Goal: Transaction & Acquisition: Purchase product/service

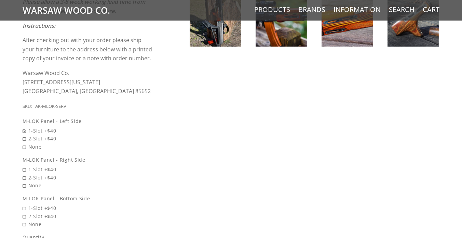
scroll to position [432, 0]
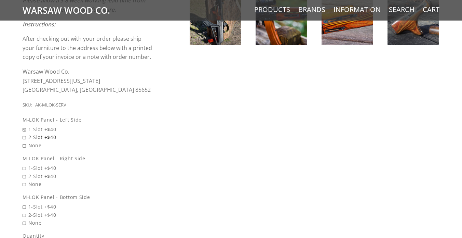
click at [25, 133] on span "2-Slot +$40" at bounding box center [88, 137] width 131 height 8
click at [25, 133] on input "2-Slot +$40" at bounding box center [71, 133] width 96 height 0
radio input "true"
click at [23, 172] on span "2-Slot +$40" at bounding box center [88, 176] width 131 height 8
click at [23, 172] on input "2-Slot +$40" at bounding box center [71, 172] width 96 height 0
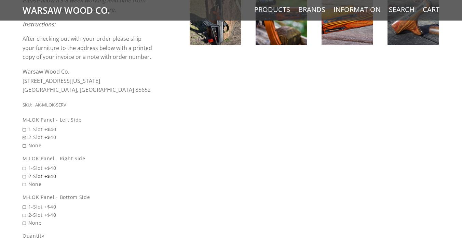
radio input "true"
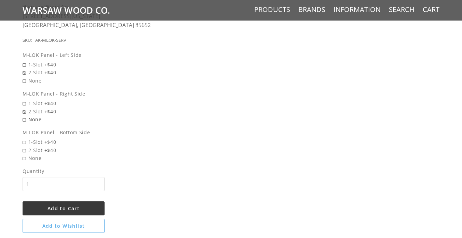
scroll to position [497, 0]
click at [26, 146] on span "2-Slot +$40" at bounding box center [88, 150] width 131 height 8
click at [26, 146] on input "2-Slot +$40" at bounding box center [71, 146] width 96 height 0
radio input "true"
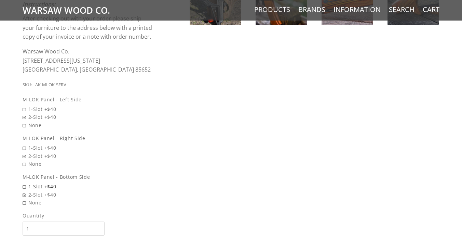
scroll to position [473, 0]
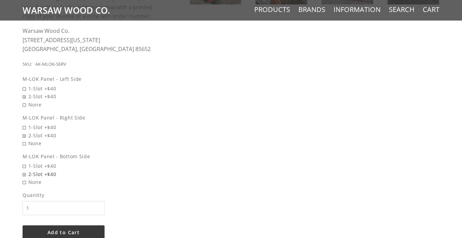
click at [25, 170] on span "2-Slot +$40" at bounding box center [88, 174] width 131 height 8
click at [25, 170] on input "2-Slot +$40" at bounding box center [71, 170] width 96 height 0
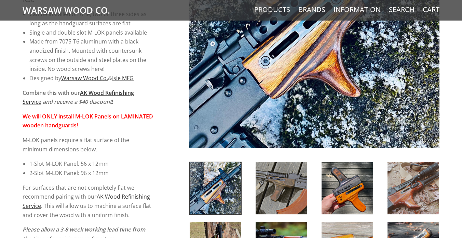
scroll to position [207, 0]
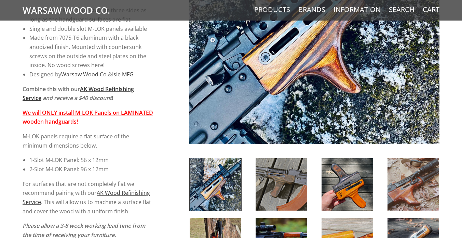
click at [412, 187] on img at bounding box center [414, 184] width 52 height 52
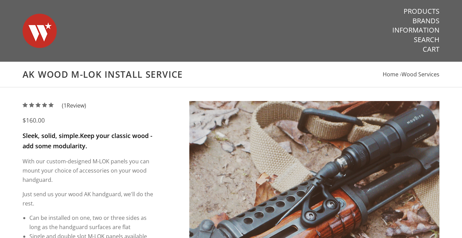
scroll to position [0, 0]
click at [418, 10] on link "Products" at bounding box center [422, 11] width 36 height 9
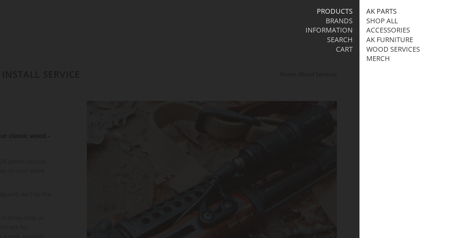
click at [387, 11] on link "AK Parts" at bounding box center [382, 11] width 30 height 9
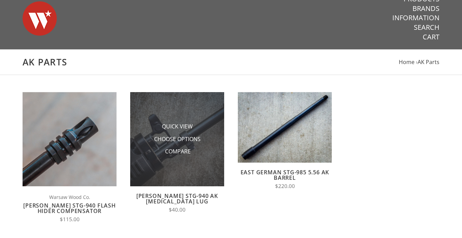
scroll to position [18, 0]
